Goal: Transaction & Acquisition: Purchase product/service

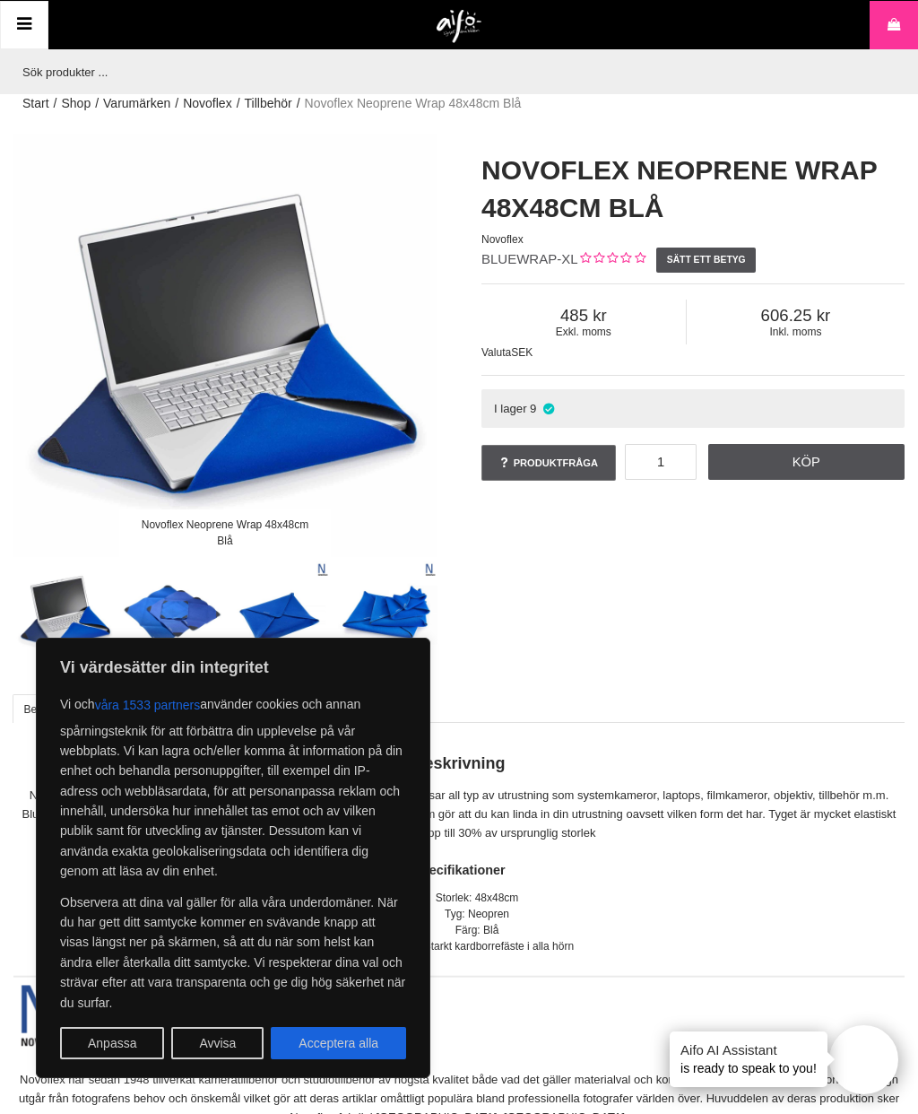
click at [188, 945] on p "Observera att dina val gäller för alla våra underdomäner. När du har gett ditt …" at bounding box center [233, 952] width 346 height 120
click at [47, 610] on img at bounding box center [65, 611] width 100 height 100
click at [49, 616] on img at bounding box center [65, 611] width 100 height 100
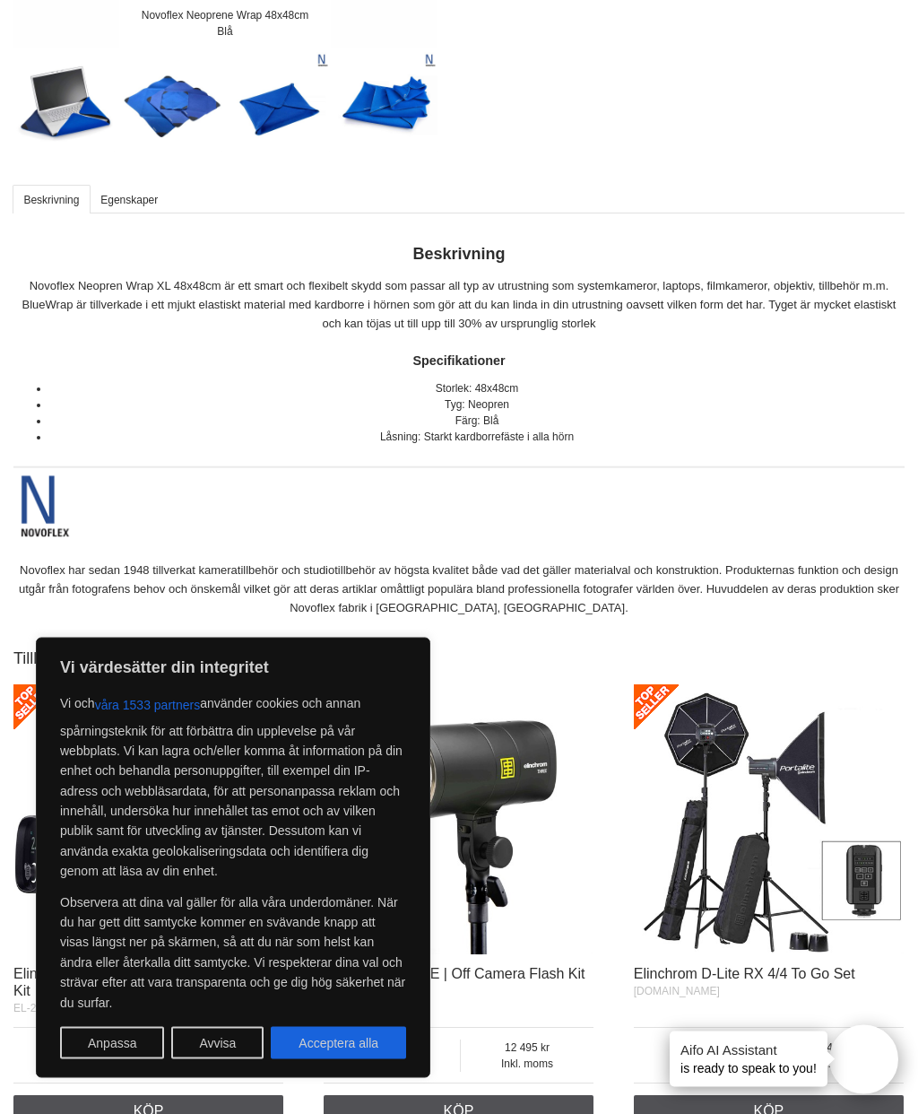
scroll to position [510, 0]
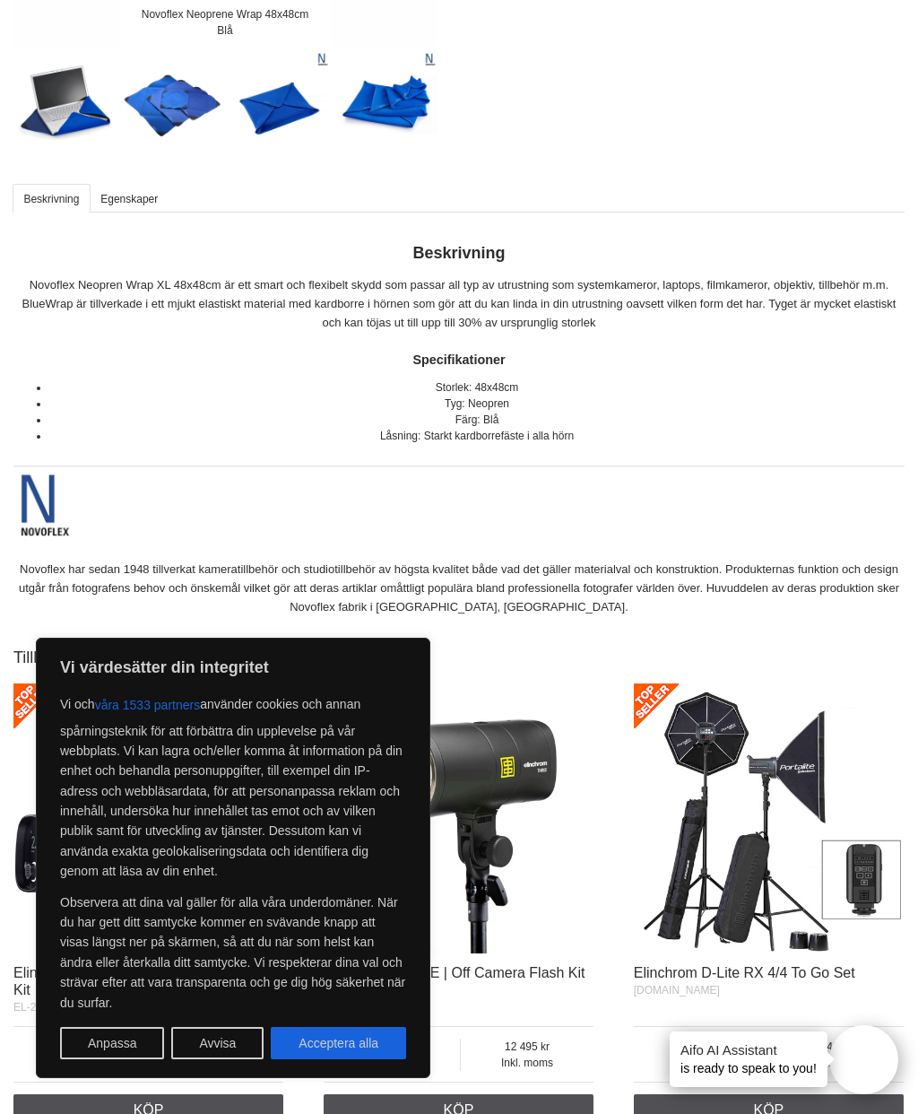
click at [0, 641] on section "Novoflex Neoprene Wrap 48x48cm Blå Novoflex Neoprene Wrap 48x48cm Blå Novoflex …" at bounding box center [459, 993] width 918 height 2740
click at [10, 645] on section "Novoflex Neoprene Wrap 48x48cm Blå Novoflex Neoprene Wrap 48x48cm Blå Novoflex …" at bounding box center [459, 993] width 918 height 2740
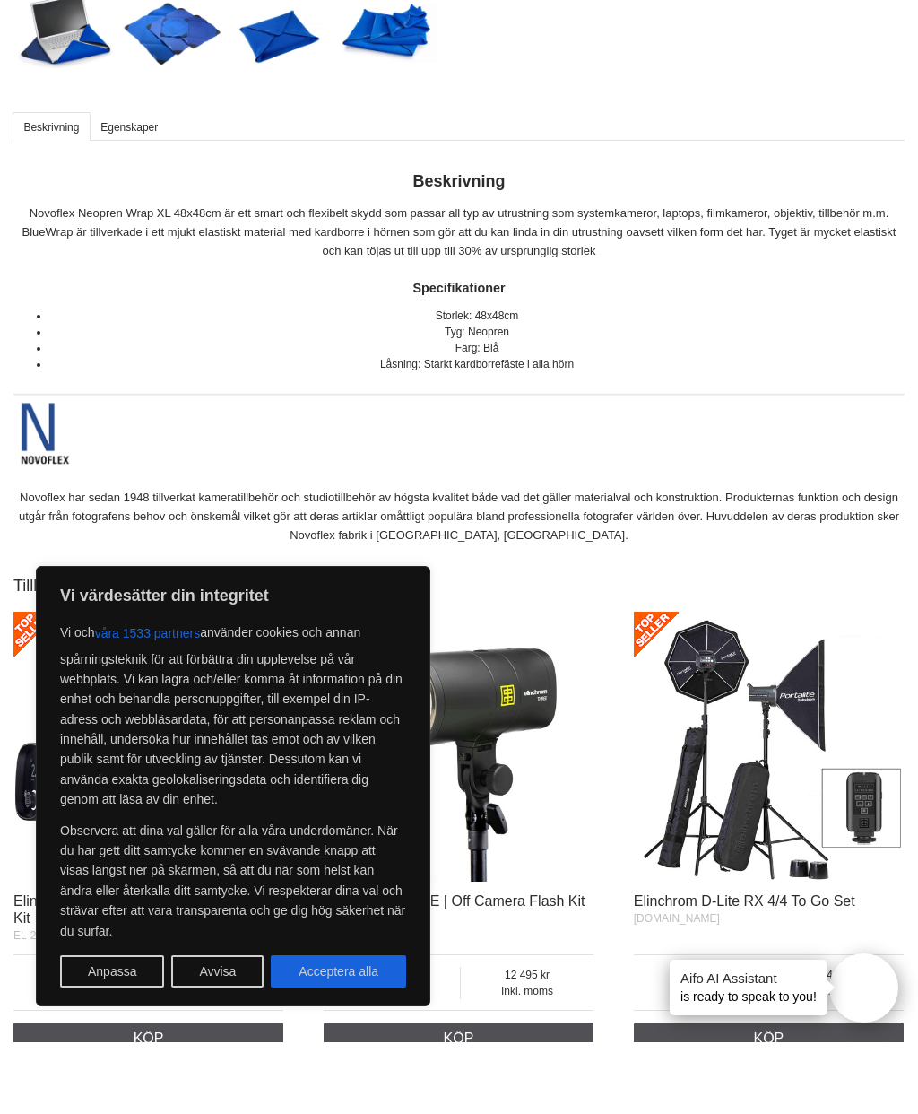
scroll to position [582, 0]
